Goal: Task Accomplishment & Management: Manage account settings

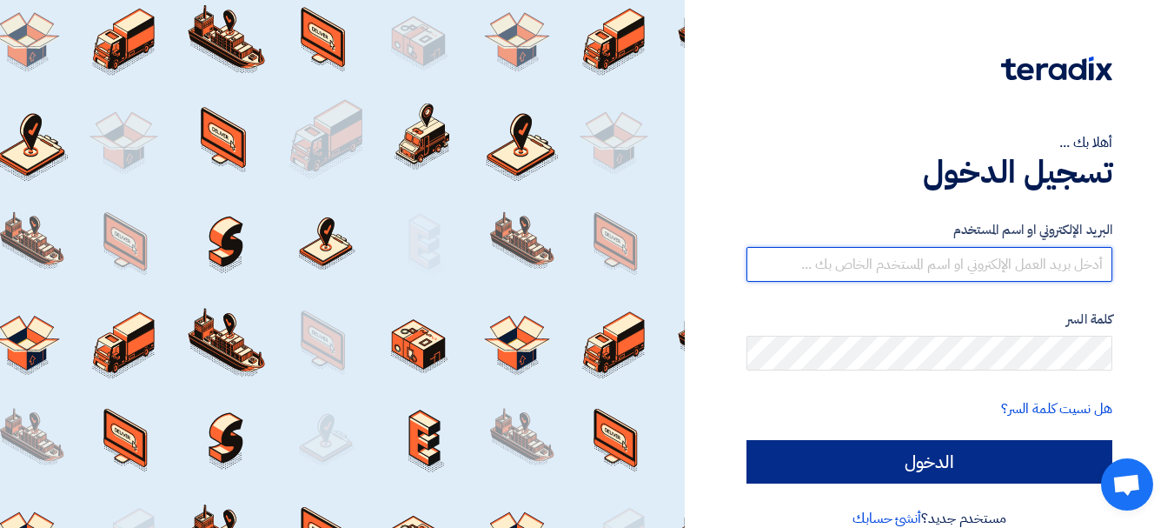
type input "[PERSON_NAME][EMAIL_ADDRESS][DOMAIN_NAME]"
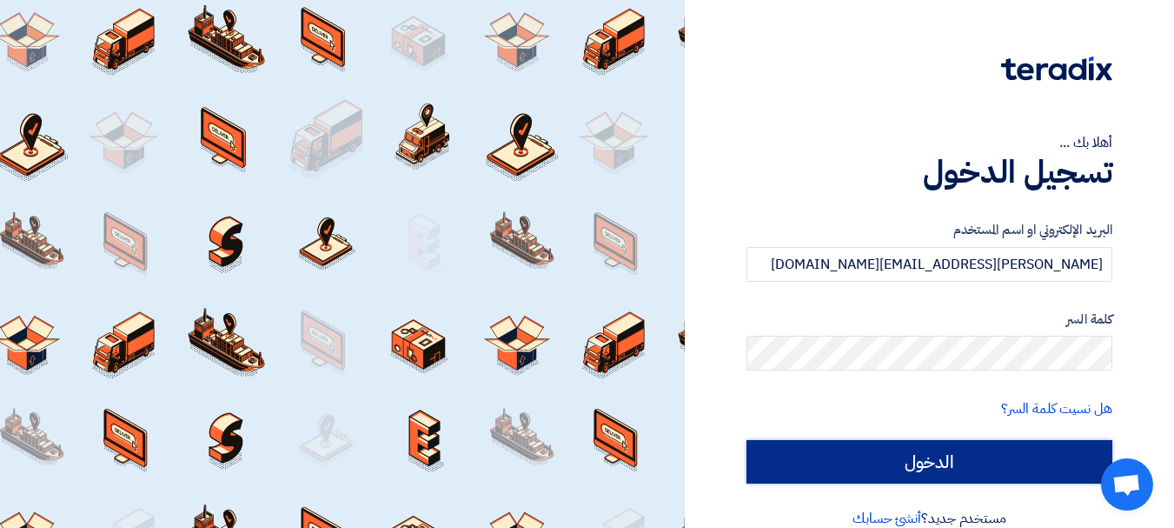
click at [1027, 454] on input "الدخول" at bounding box center [930, 461] width 366 height 43
type input "Sign in"
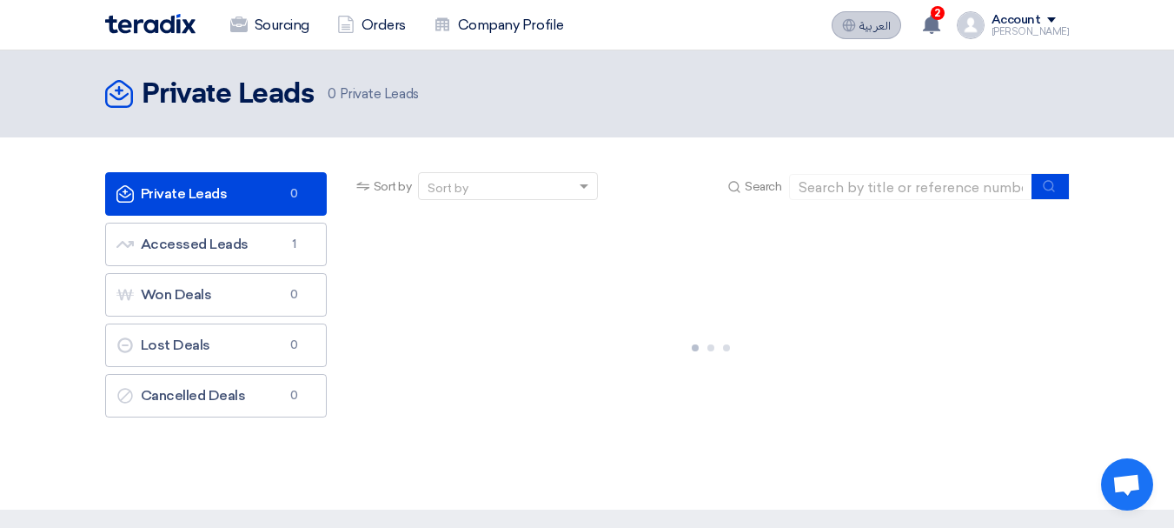
click at [888, 31] on span "العربية" at bounding box center [875, 26] width 31 height 12
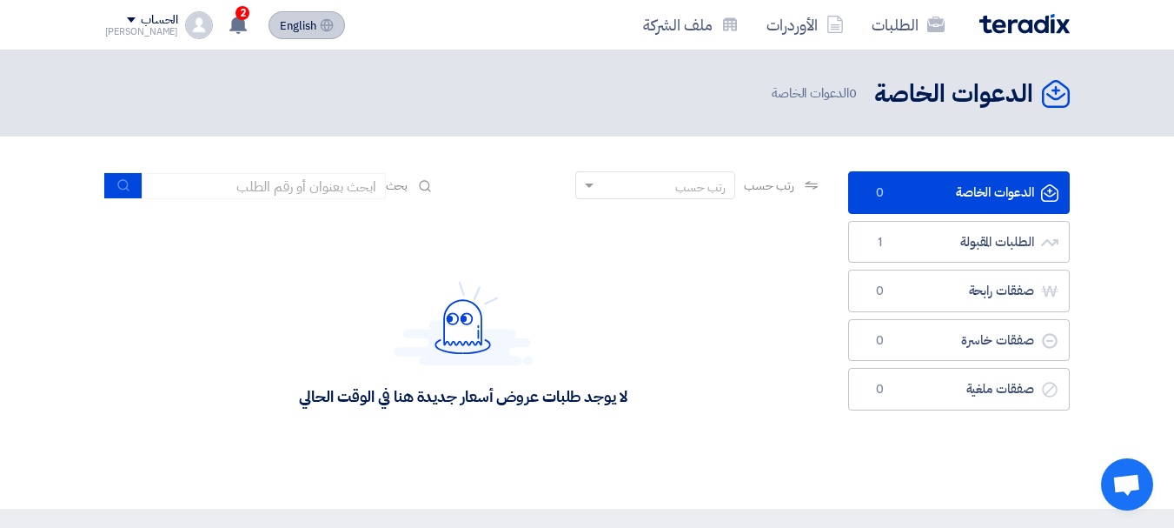
click at [320, 23] on icon at bounding box center [327, 25] width 14 height 14
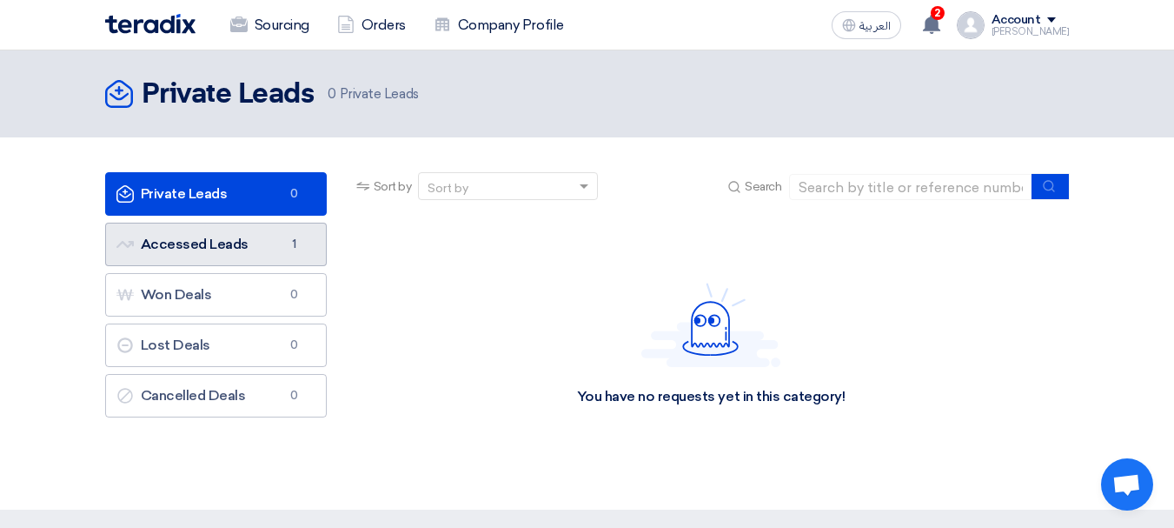
click at [210, 232] on link "Accessed Leads Accessed Leads 1" at bounding box center [216, 244] width 222 height 43
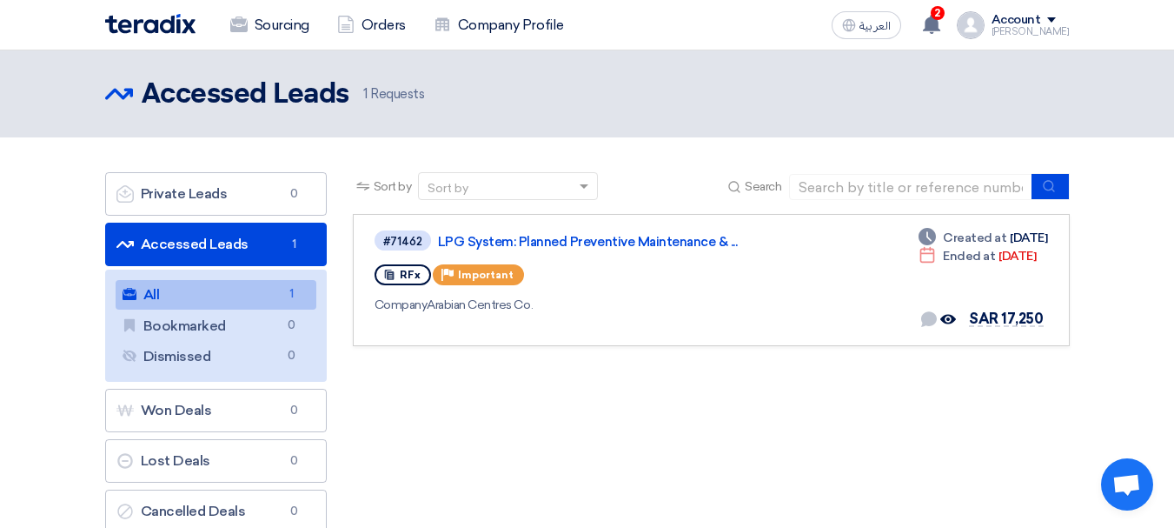
click at [222, 298] on link "All All 1" at bounding box center [216, 295] width 201 height 30
click at [520, 236] on link "LPG System: Planned Preventive Maintenance & ..." at bounding box center [655, 242] width 435 height 16
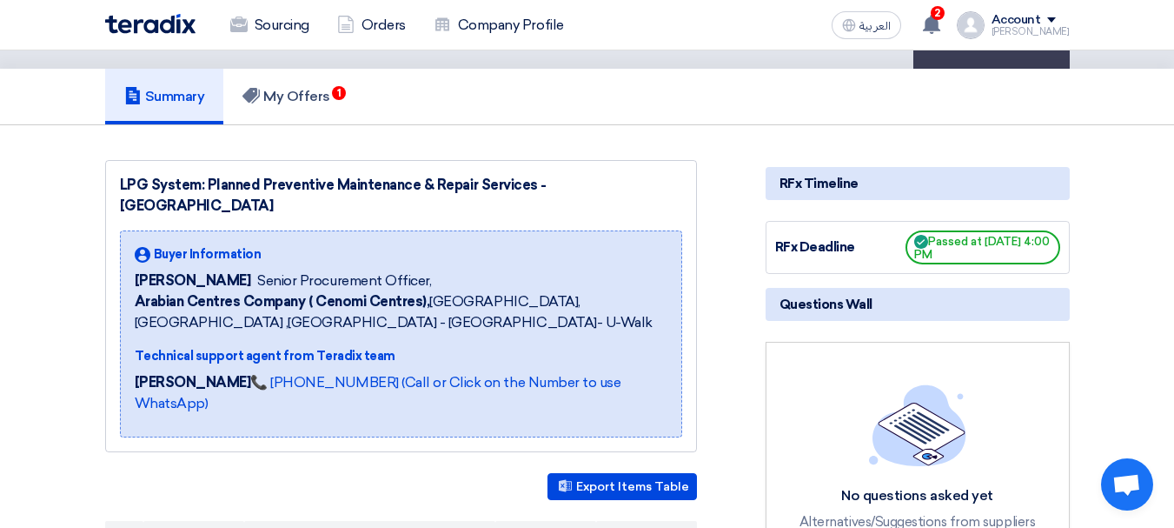
scroll to position [174, 0]
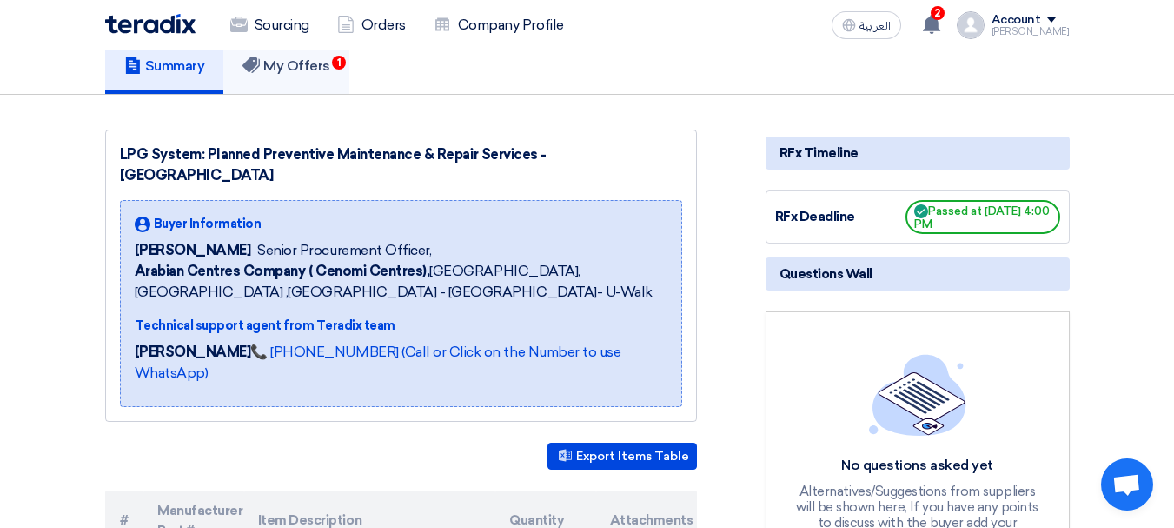
click at [300, 66] on h5 "My Offers 1" at bounding box center [287, 65] width 88 height 17
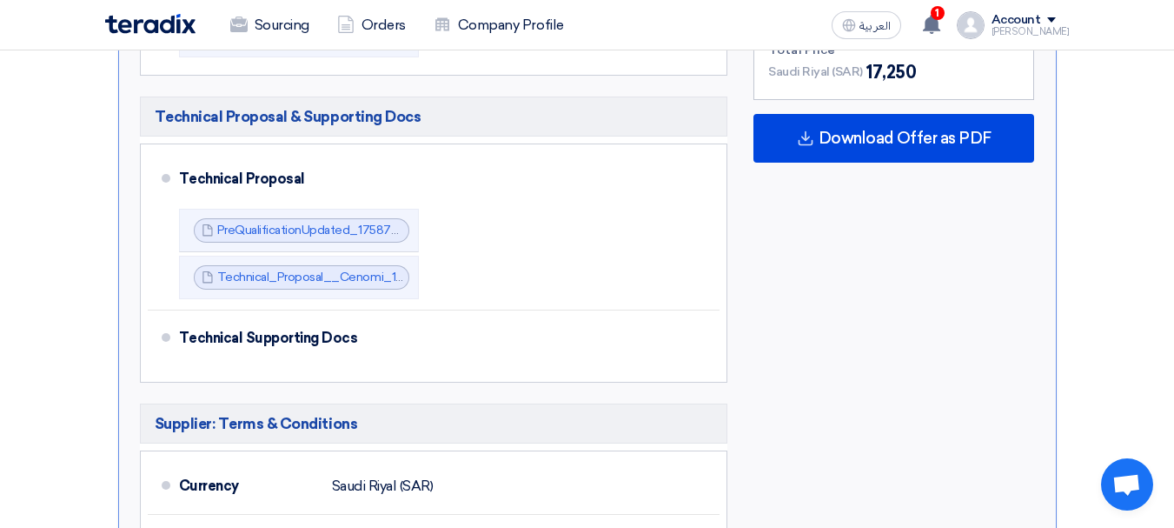
scroll to position [1391, 0]
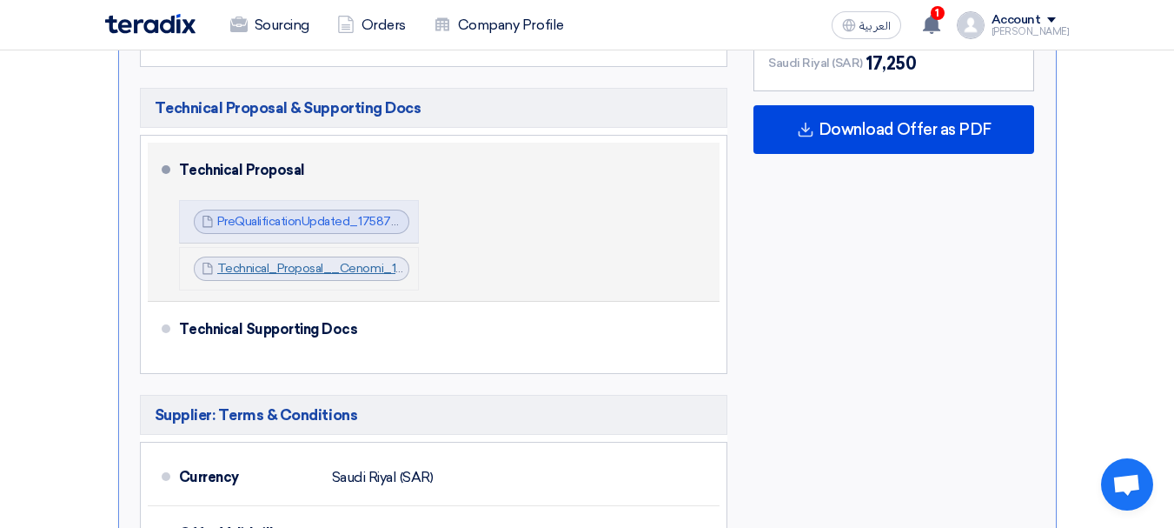
click at [331, 261] on link "Technical_Proposal__Cenomi_1758721867904.pdf" at bounding box center [359, 268] width 285 height 15
click at [642, 240] on div "Technical Proposal PreQualificationUpdated_1758721748176.pdf PreQualificationUp…" at bounding box center [446, 222] width 535 height 144
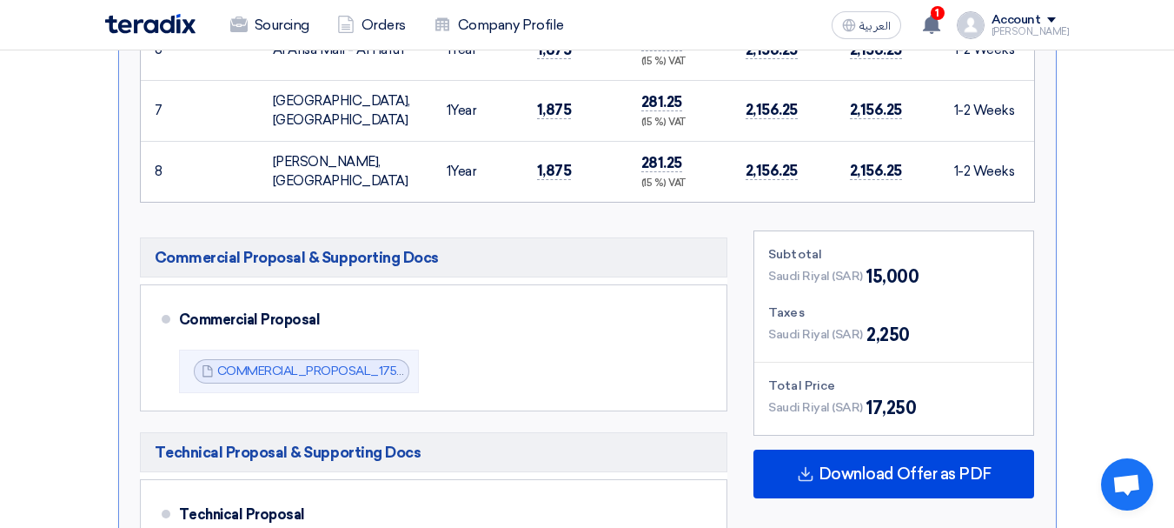
scroll to position [1130, 0]
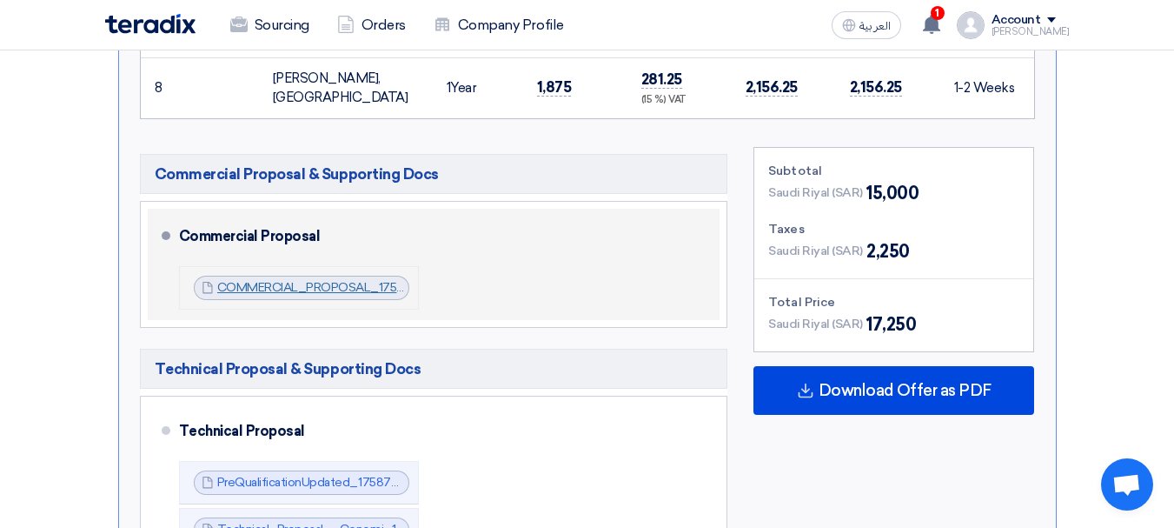
click at [330, 280] on link "COMMERCIAL_PROPOSAL_1758721515899.pdf" at bounding box center [350, 287] width 266 height 15
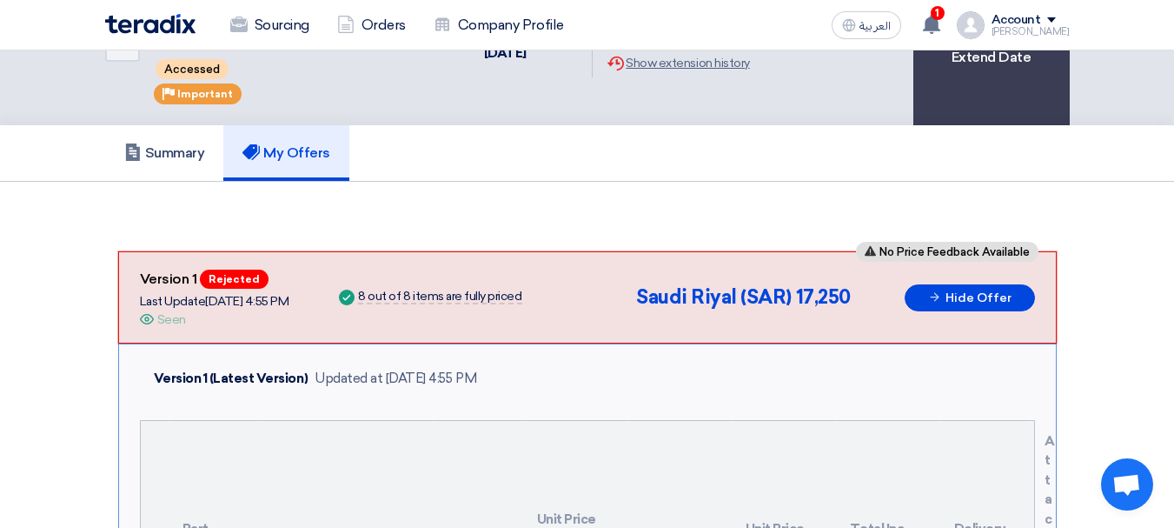
scroll to position [0, 0]
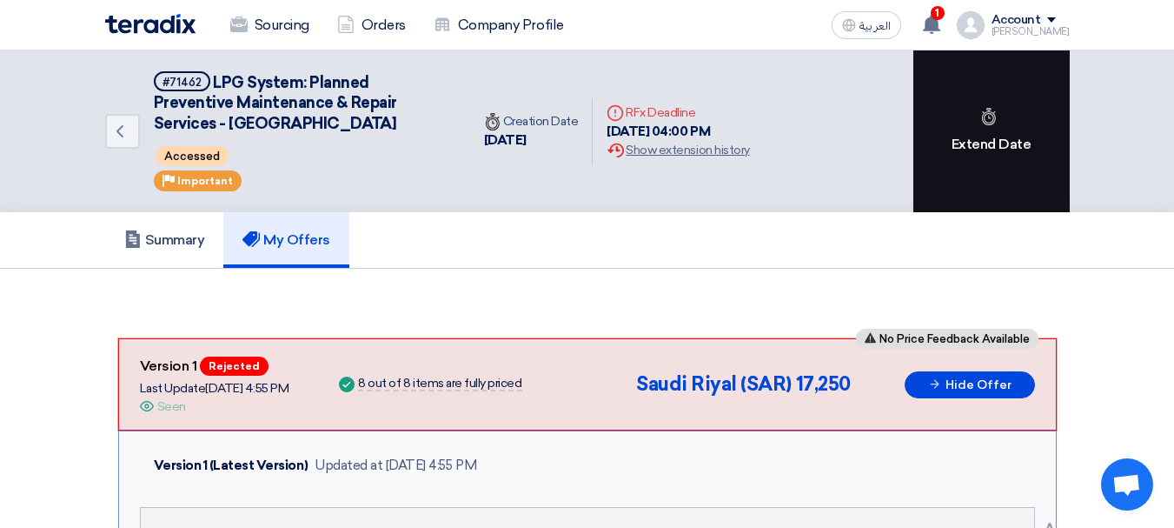
click at [987, 166] on div "Extend Date" at bounding box center [992, 131] width 156 height 162
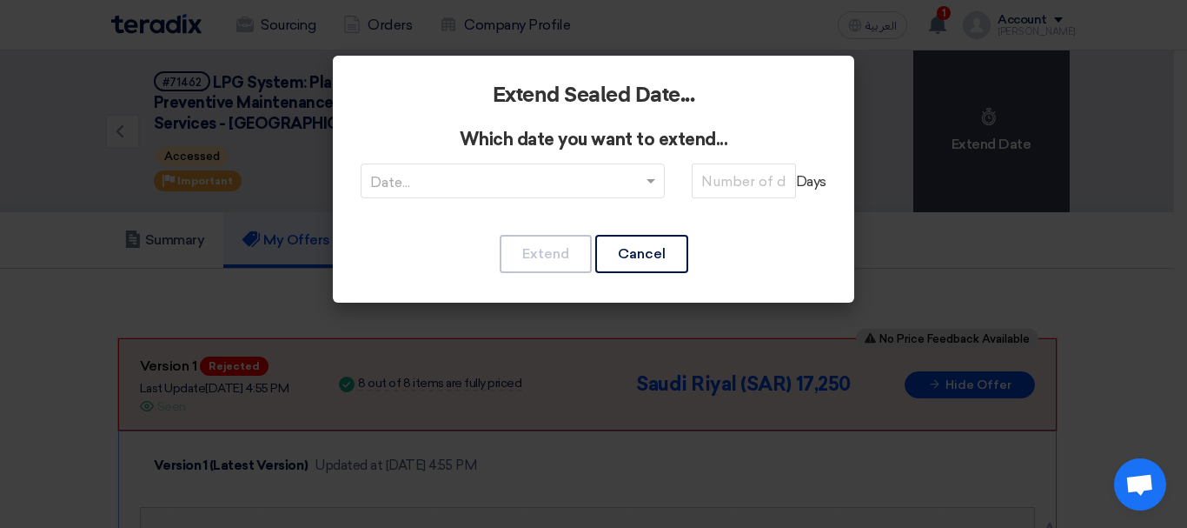
click at [986, 373] on modal-container "Extend Sealed Date... Which date you want to extend... Date... Days Extend Canc…" at bounding box center [593, 264] width 1187 height 528
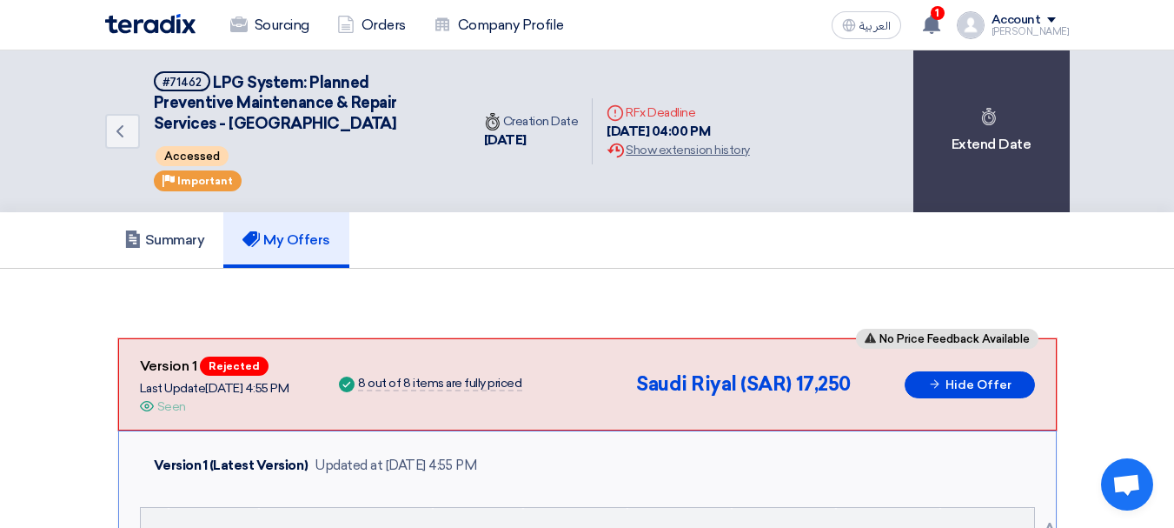
click at [604, 225] on div "Summary My Offers" at bounding box center [587, 240] width 965 height 56
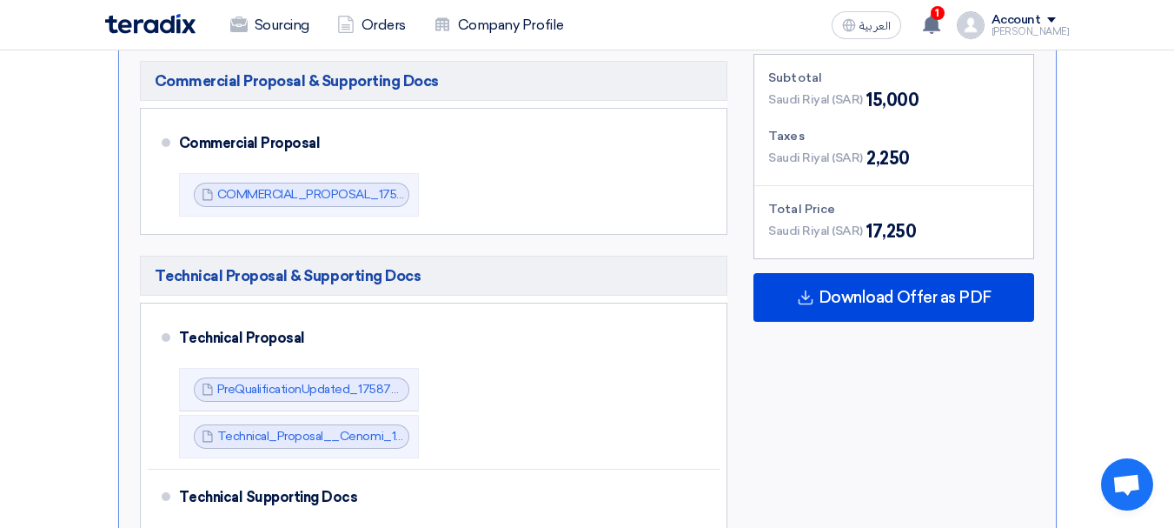
scroll to position [1478, 0]
